Goal: Task Accomplishment & Management: Use online tool/utility

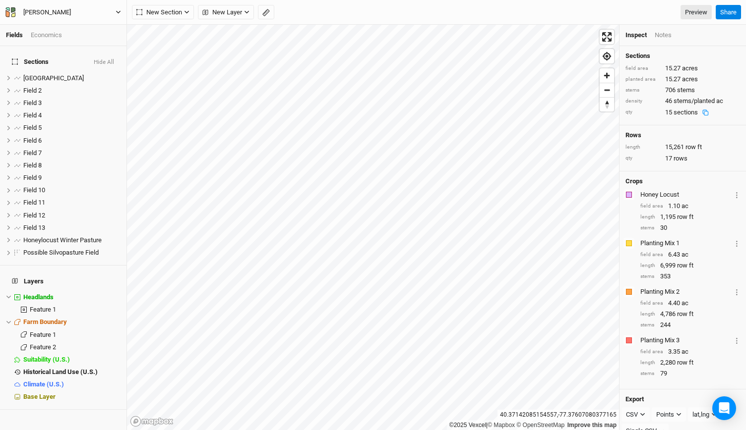
click at [118, 10] on icon "button" at bounding box center [118, 11] width 5 height 5
click at [90, 24] on button "Back" at bounding box center [82, 27] width 78 height 13
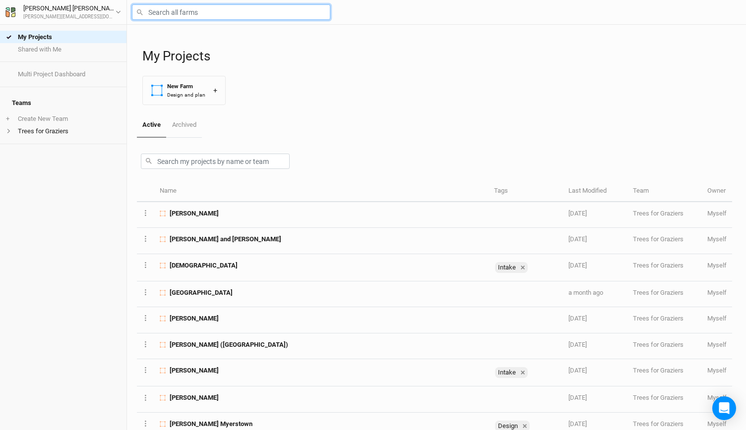
click at [167, 11] on input "text" at bounding box center [231, 11] width 198 height 15
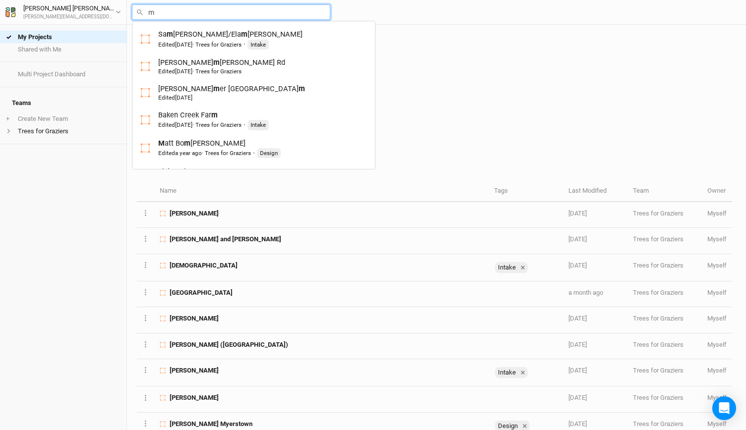
type input "ma"
type input "[PERSON_NAME]"
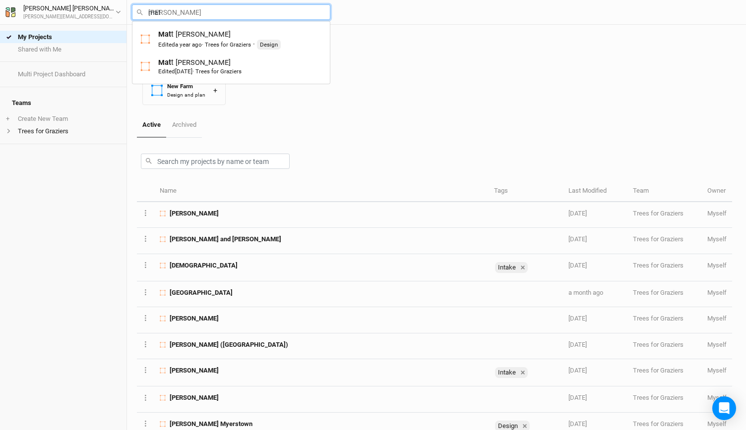
type input "matt"
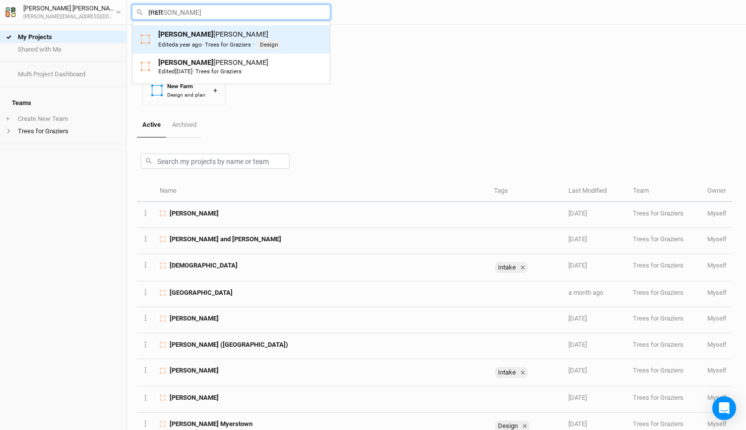
click at [182, 43] on span "a year ago" at bounding box center [188, 44] width 27 height 7
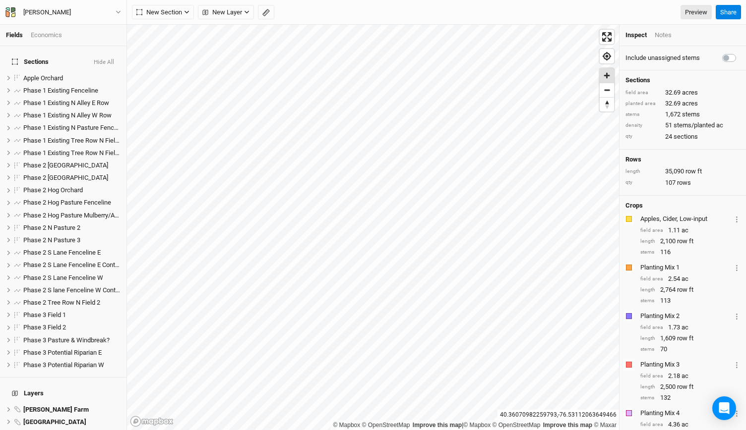
click at [609, 73] on span "Zoom in" at bounding box center [607, 75] width 14 height 14
click at [184, 11] on icon "button" at bounding box center [186, 11] width 5 height 5
click at [164, 25] on button "Grid" at bounding box center [171, 32] width 78 height 15
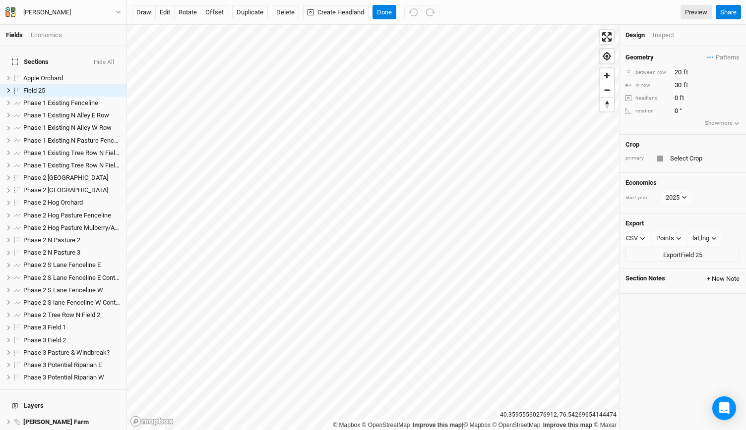
click at [706, 276] on button "+ New Note" at bounding box center [723, 279] width 34 height 9
type input "Potential Future Silvopasture"
click at [630, 351] on textarea at bounding box center [672, 340] width 84 height 21
type textarea "Hilly, Dry cows likely here..."
click at [661, 394] on button "Save & Close" at bounding box center [682, 387] width 43 height 11
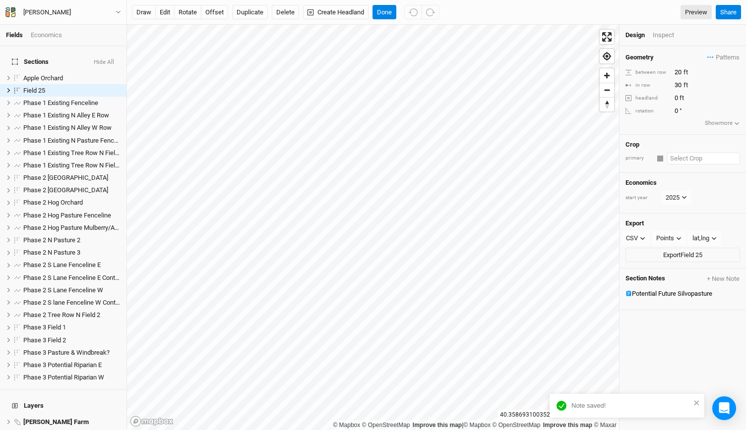
click at [680, 158] on input "text" at bounding box center [703, 159] width 73 height 12
click at [674, 207] on div "No Crop" at bounding box center [670, 205] width 21 height 9
type input "No Crop"
type input "100"
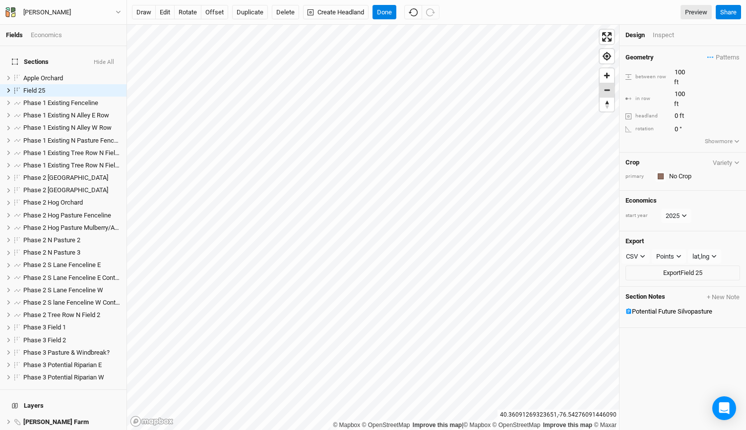
click at [609, 92] on span "Zoom out" at bounding box center [607, 90] width 14 height 14
click at [607, 86] on span "Zoom out" at bounding box center [607, 90] width 14 height 14
click at [607, 89] on span "Zoom out" at bounding box center [607, 90] width 14 height 14
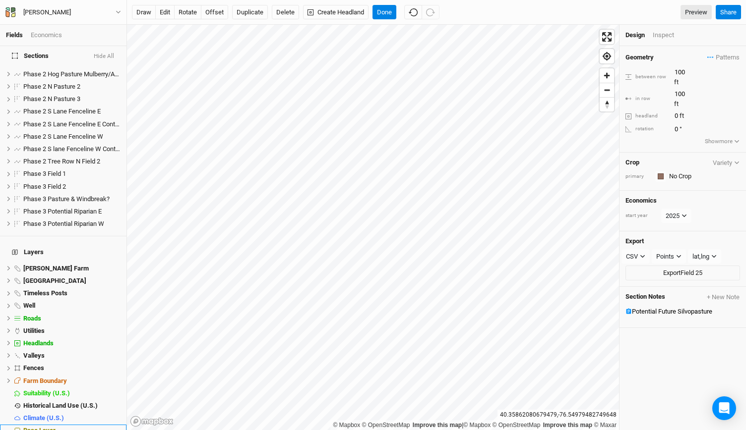
click at [36, 427] on span "Base Layer" at bounding box center [39, 430] width 32 height 7
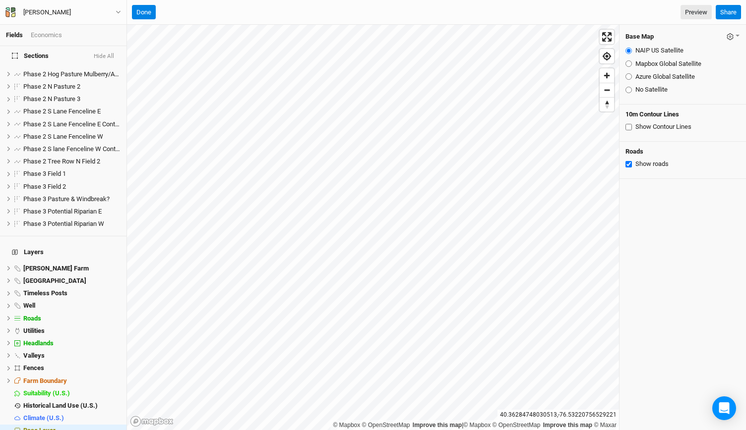
click at [628, 125] on input "Show Contour Lines" at bounding box center [628, 127] width 6 height 6
checkbox input "true"
click at [603, 75] on span "Zoom in" at bounding box center [607, 75] width 14 height 14
